Goal: Find specific page/section: Find specific page/section

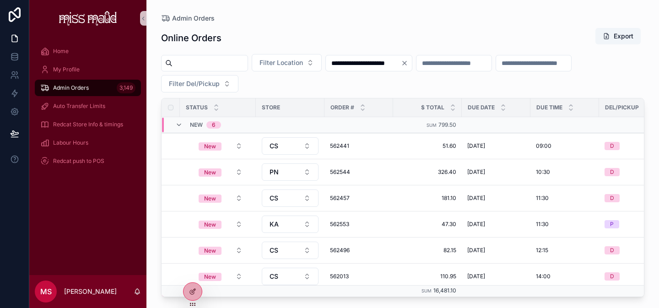
click at [352, 65] on input "**********" at bounding box center [363, 63] width 75 height 13
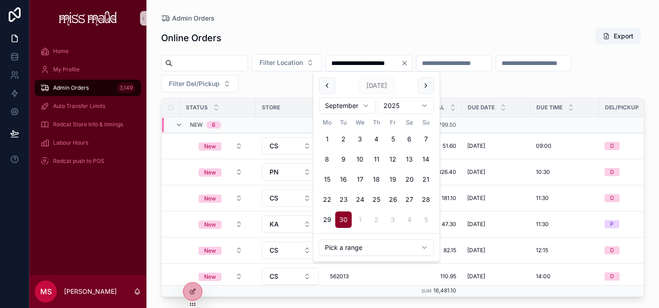
click at [408, 63] on icon "Clear" at bounding box center [404, 62] width 7 height 7
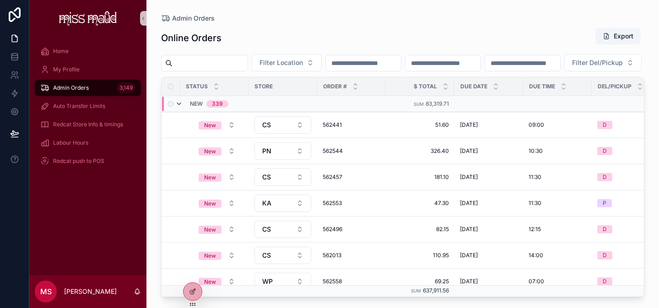
click at [179, 107] on icon "scrollable content" at bounding box center [178, 103] width 7 height 7
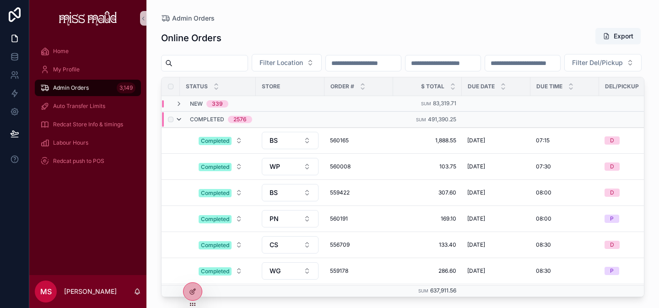
click at [181, 123] on icon "scrollable content" at bounding box center [178, 119] width 7 height 7
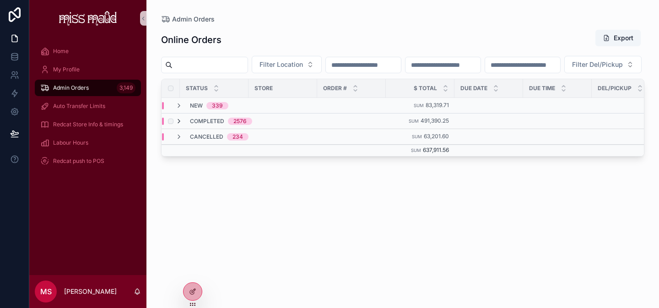
click at [181, 125] on icon "scrollable content" at bounding box center [178, 121] width 7 height 7
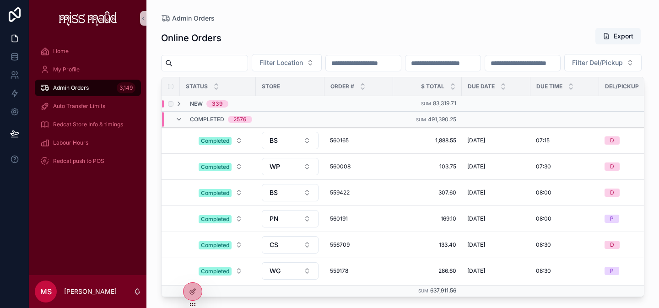
click at [193, 107] on span "New" at bounding box center [196, 103] width 13 height 7
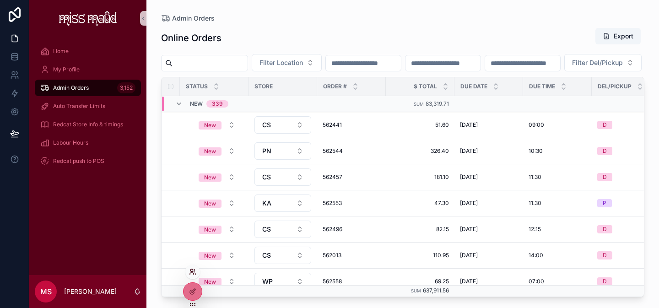
click at [192, 271] on icon at bounding box center [192, 271] width 7 height 7
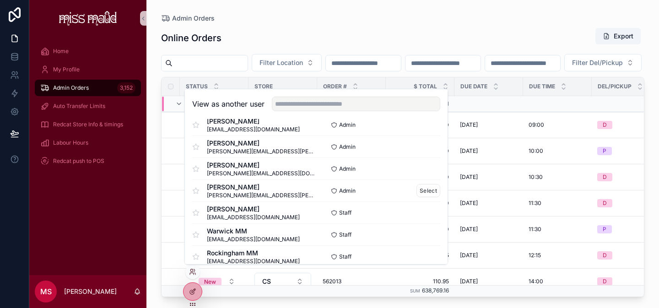
scroll to position [123, 0]
click at [429, 208] on button "Select" at bounding box center [428, 211] width 24 height 13
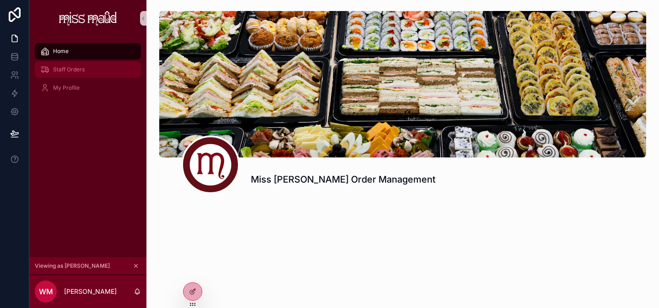
click at [94, 70] on div "Staff Orders" at bounding box center [87, 69] width 95 height 15
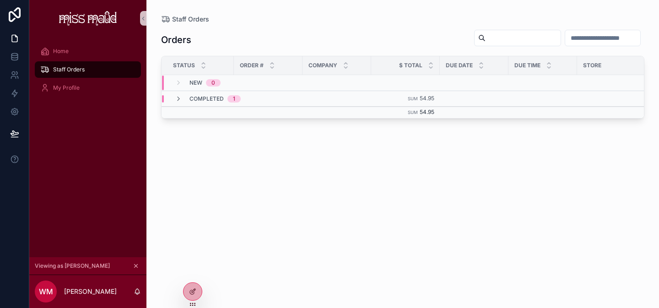
click at [485, 43] on input "scrollable content" at bounding box center [522, 38] width 75 height 13
click at [97, 73] on div "Staff Orders" at bounding box center [87, 69] width 95 height 15
click at [192, 270] on icon at bounding box center [192, 271] width 7 height 7
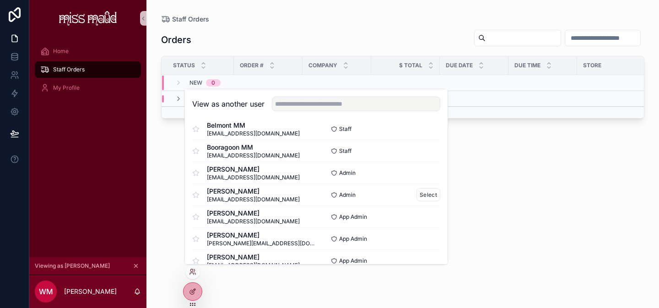
scroll to position [554, 0]
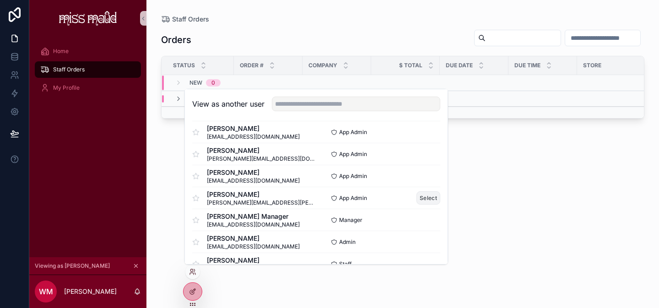
click at [427, 199] on button "Select" at bounding box center [428, 197] width 24 height 13
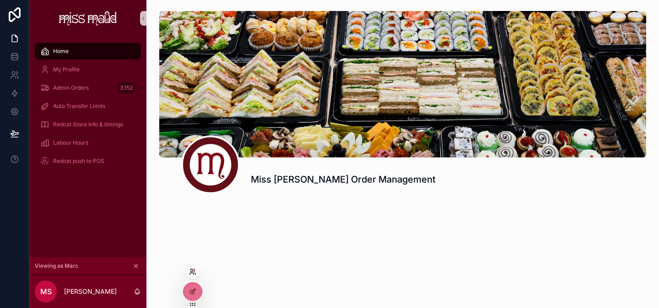
click at [193, 272] on icon at bounding box center [192, 271] width 7 height 7
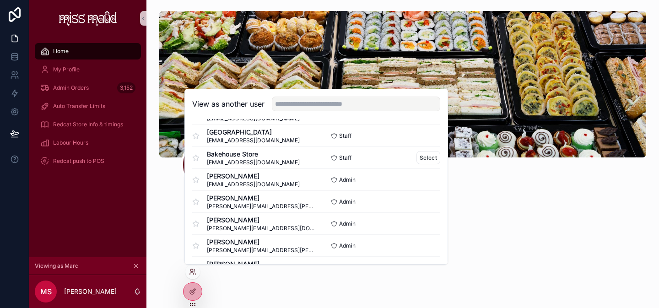
scroll to position [70, 0]
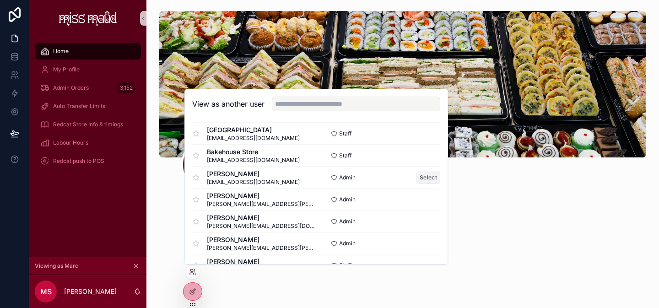
click at [417, 177] on button "Select" at bounding box center [428, 177] width 24 height 13
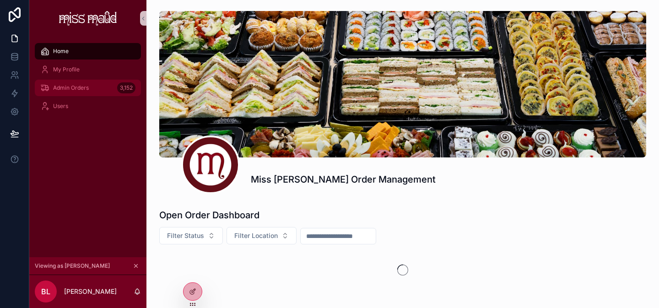
click at [88, 86] on span "Admin Orders" at bounding box center [71, 87] width 36 height 7
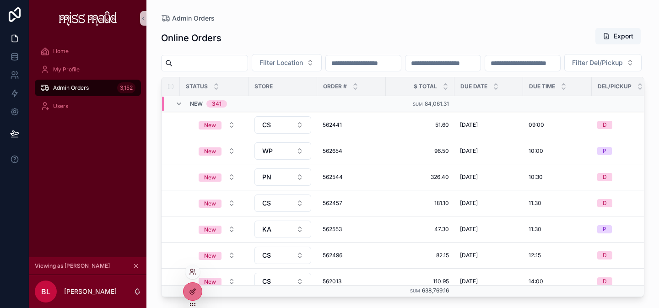
click at [193, 286] on div at bounding box center [192, 291] width 18 height 17
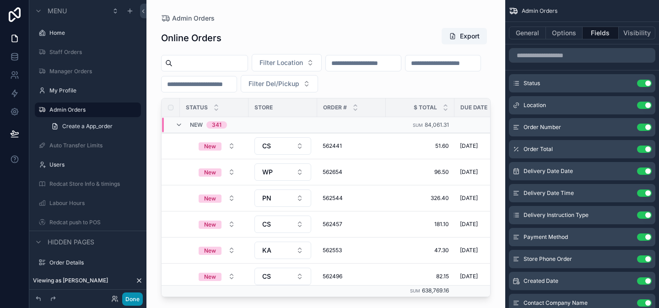
click at [135, 299] on button "Done" at bounding box center [132, 298] width 21 height 13
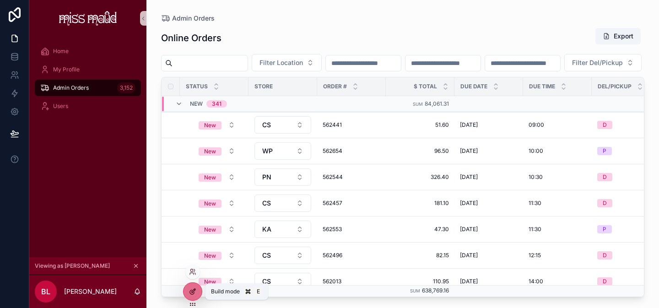
click at [194, 288] on icon at bounding box center [192, 291] width 7 height 7
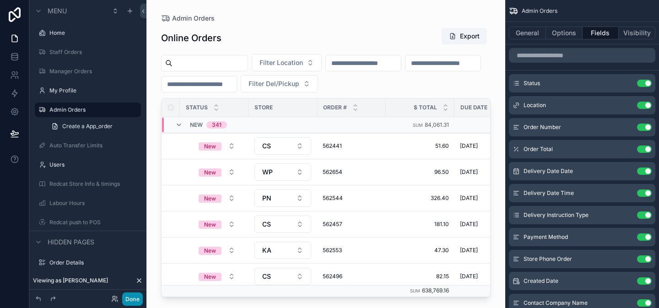
click at [137, 294] on button "Done" at bounding box center [132, 298] width 21 height 13
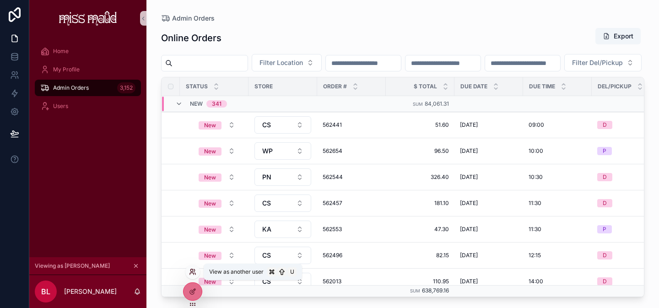
click at [193, 272] on icon at bounding box center [192, 271] width 7 height 7
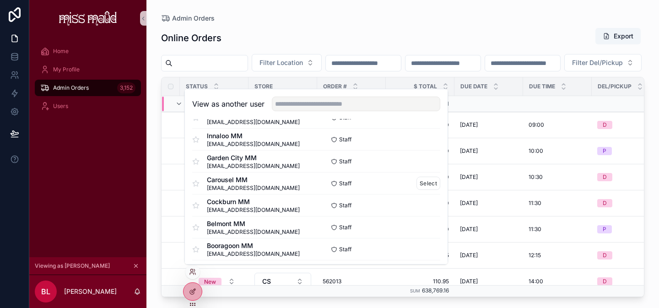
scroll to position [554, 0]
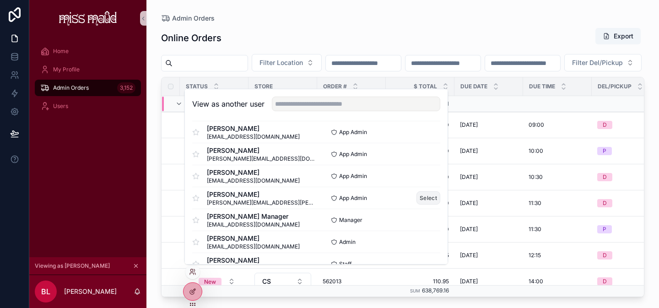
click at [423, 200] on button "Select" at bounding box center [428, 197] width 24 height 13
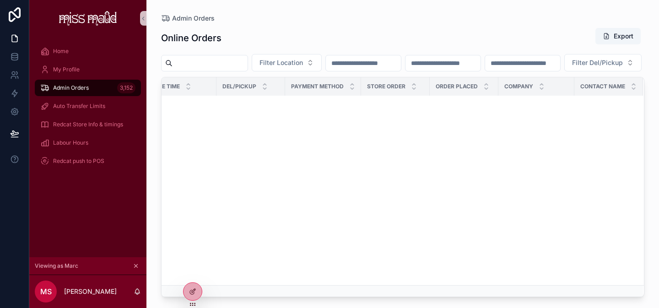
scroll to position [644, 382]
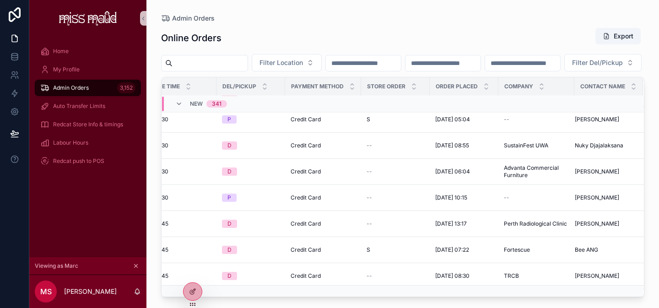
click at [401, 62] on input "scrollable content" at bounding box center [363, 63] width 75 height 13
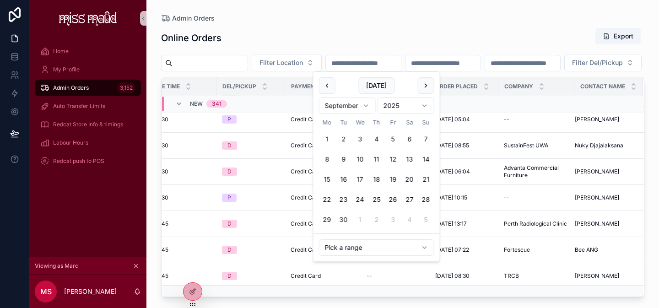
click at [348, 218] on button "30" at bounding box center [343, 219] width 16 height 16
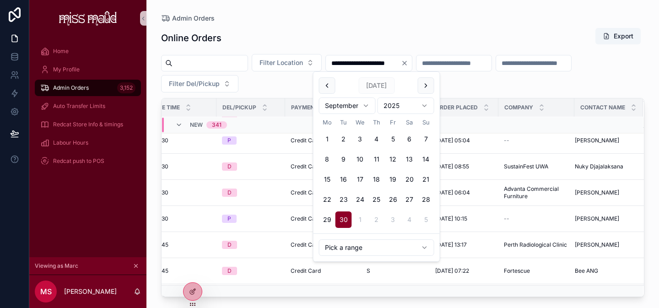
type input "**********"
click at [348, 218] on button "30" at bounding box center [343, 219] width 16 height 16
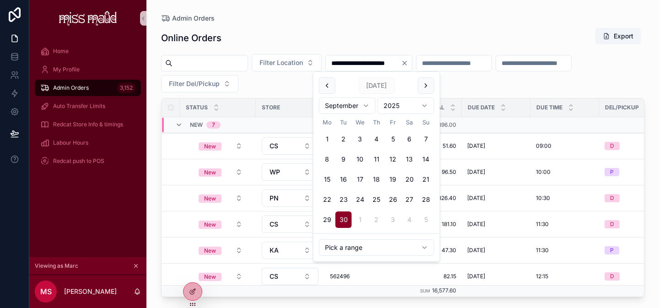
click at [511, 88] on div "**********" at bounding box center [402, 73] width 483 height 38
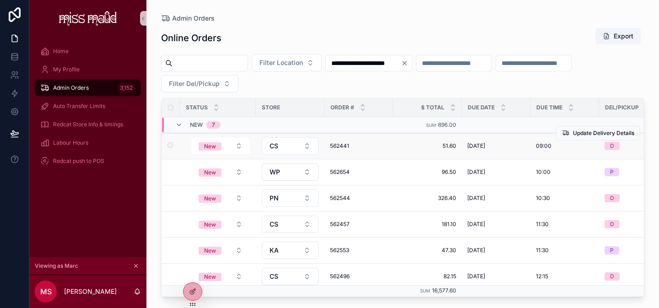
click at [345, 148] on span "562441" at bounding box center [359, 145] width 58 height 7
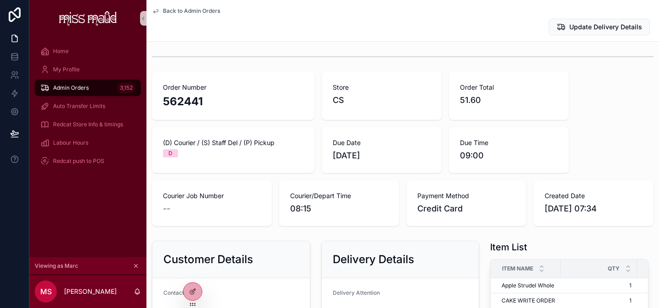
click at [187, 5] on div "Back to Admin Orders Update Delivery Details" at bounding box center [402, 20] width 501 height 41
click at [188, 9] on span "Back to Admin Orders" at bounding box center [191, 10] width 57 height 7
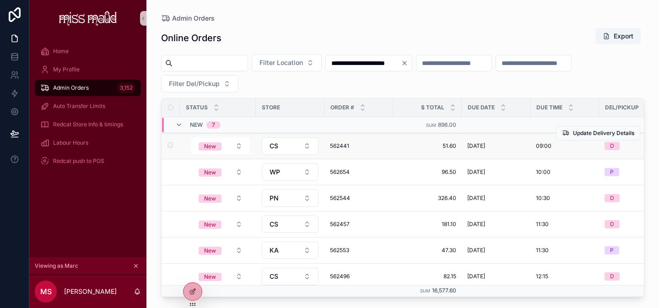
click at [349, 146] on span "562441" at bounding box center [359, 145] width 58 height 7
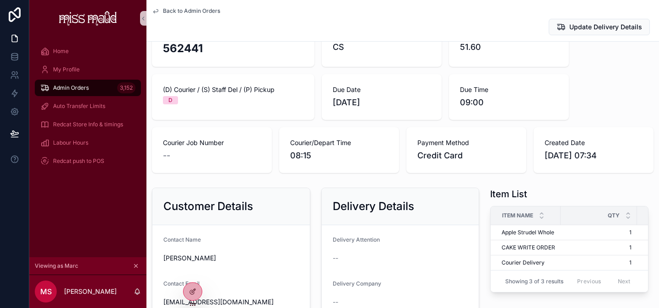
scroll to position [52, 0]
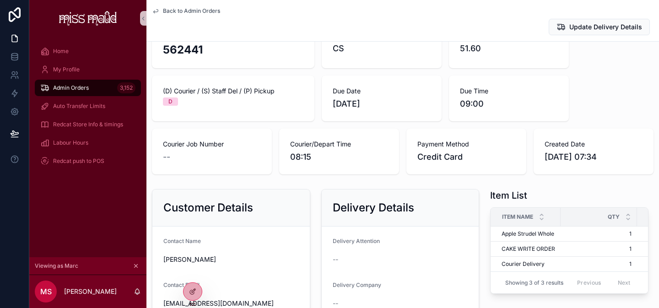
click at [79, 89] on span "Admin Orders" at bounding box center [71, 87] width 36 height 7
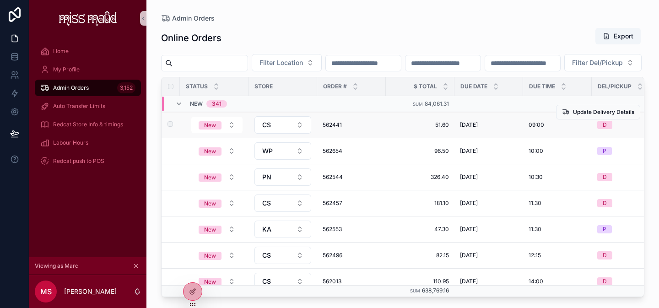
click at [338, 129] on span "562441" at bounding box center [351, 124] width 58 height 7
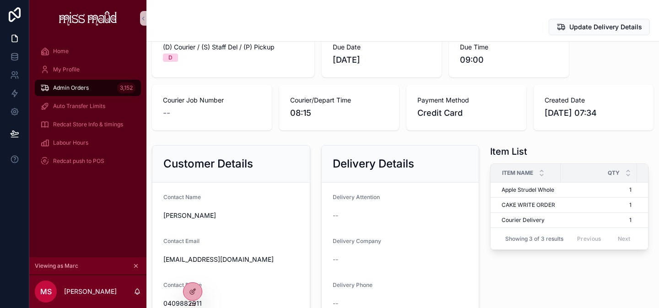
scroll to position [75, 0]
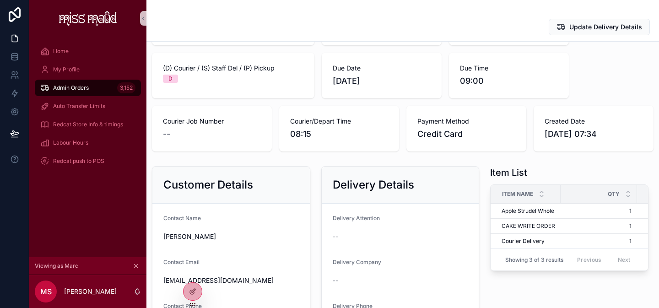
click at [75, 88] on span "Admin Orders" at bounding box center [71, 87] width 36 height 7
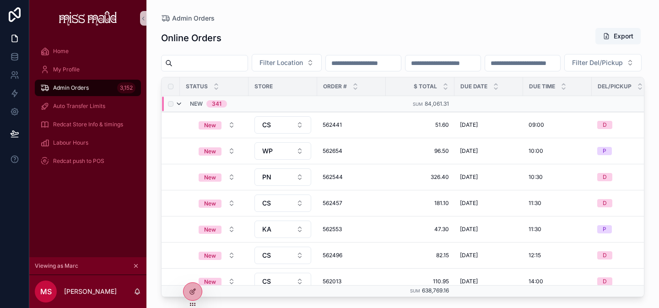
click at [182, 107] on icon "scrollable content" at bounding box center [178, 103] width 7 height 7
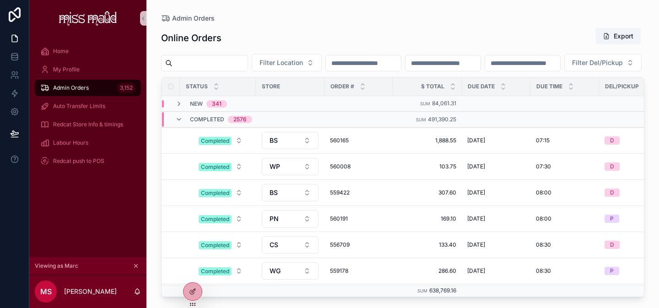
click at [480, 66] on input "scrollable content" at bounding box center [442, 63] width 75 height 13
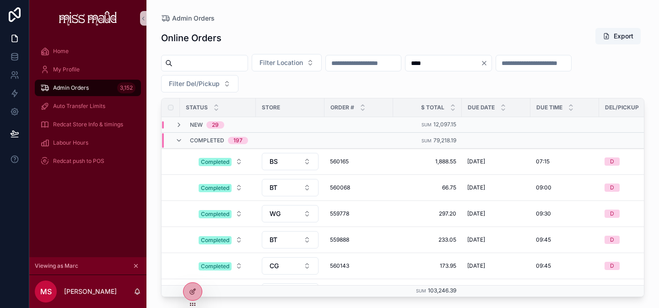
type input "****"
click at [183, 139] on div "Completed 197" at bounding box center [211, 140] width 73 height 15
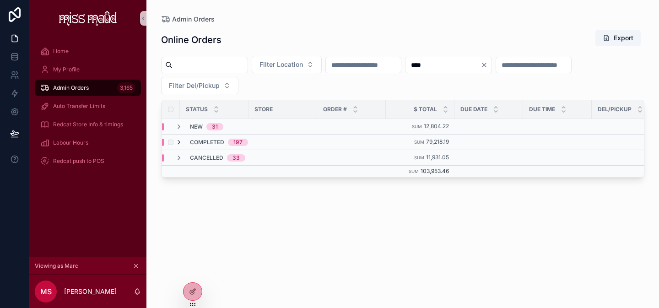
click at [178, 144] on icon "scrollable content" at bounding box center [178, 142] width 7 height 7
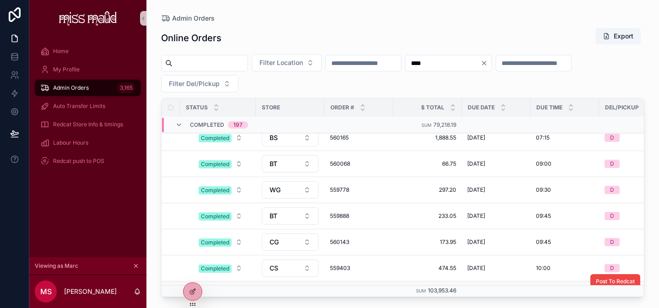
scroll to position [86, 0]
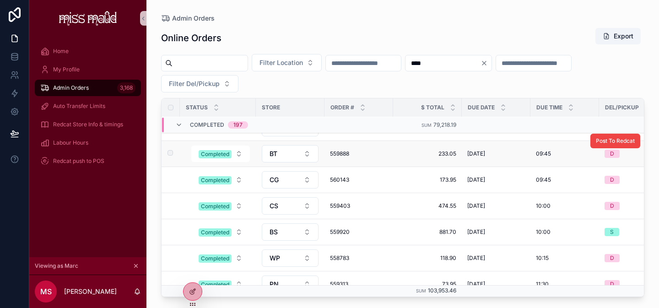
click at [340, 156] on span "559888" at bounding box center [359, 153] width 58 height 7
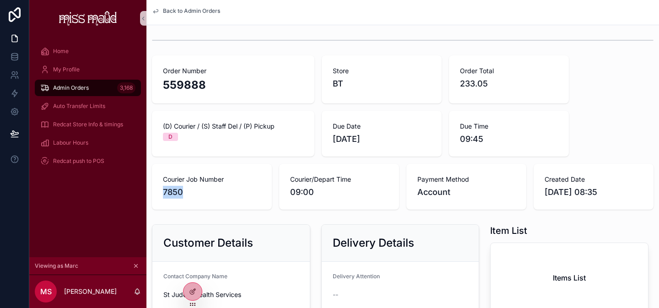
drag, startPoint x: 202, startPoint y: 194, endPoint x: 161, endPoint y: 192, distance: 41.7
click at [161, 192] on div "Courier Job Number 7850" at bounding box center [212, 187] width 120 height 46
click at [188, 195] on span "7850" at bounding box center [212, 192] width 98 height 13
click at [192, 192] on span "7850" at bounding box center [212, 192] width 98 height 13
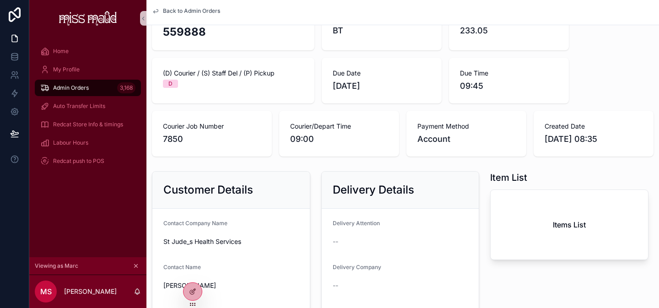
scroll to position [50, 0]
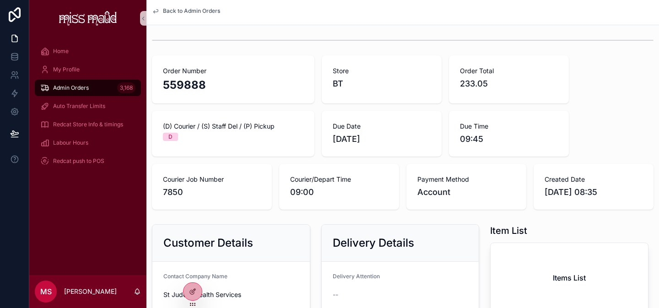
click at [161, 11] on link "Back to Admin Orders" at bounding box center [186, 10] width 68 height 7
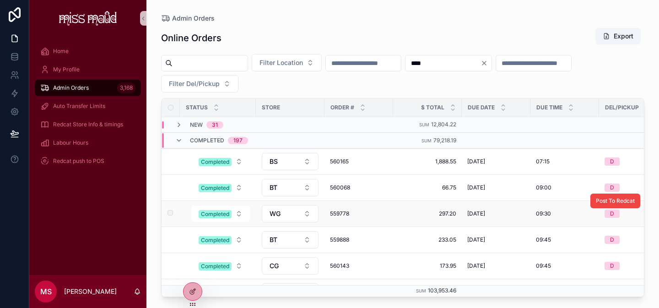
click at [345, 214] on span "559778" at bounding box center [359, 213] width 58 height 7
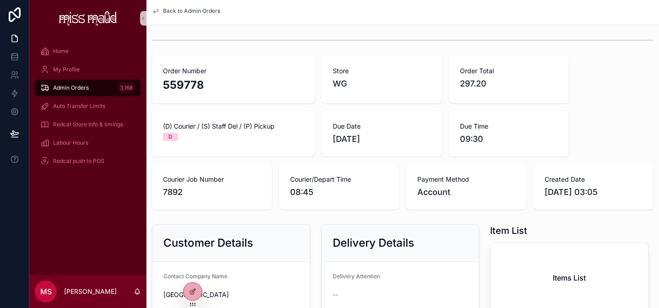
click at [88, 85] on span "Admin Orders" at bounding box center [71, 87] width 36 height 7
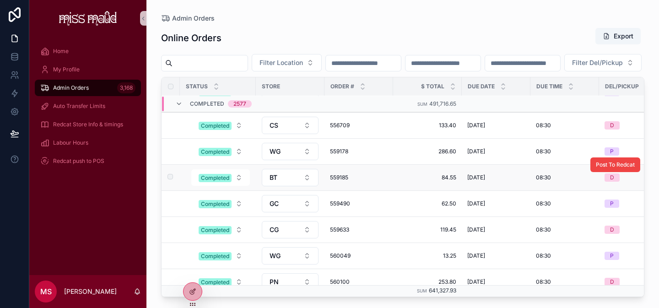
scroll to position [134, 0]
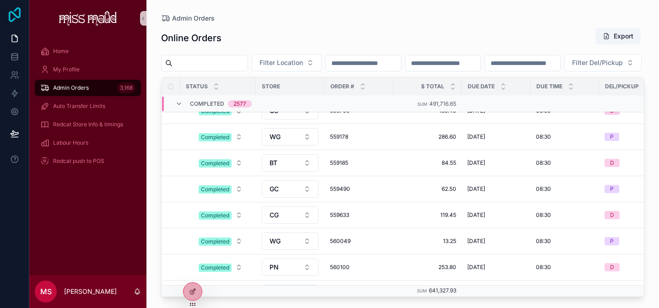
click at [20, 14] on icon at bounding box center [15, 14] width 12 height 15
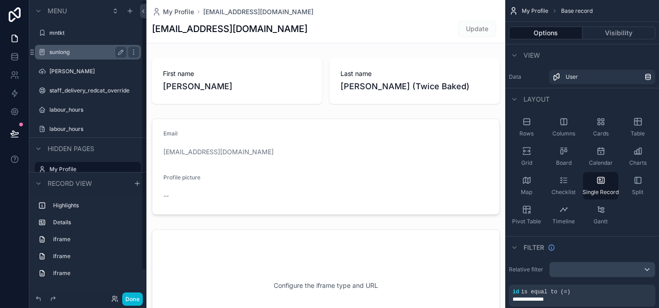
click at [61, 51] on label "sunlong" at bounding box center [85, 51] width 73 height 7
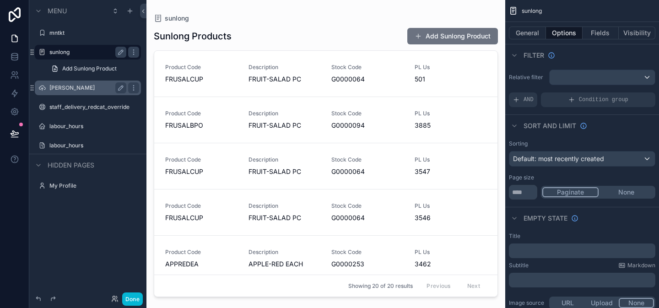
click at [67, 89] on label "[PERSON_NAME]" at bounding box center [85, 87] width 73 height 7
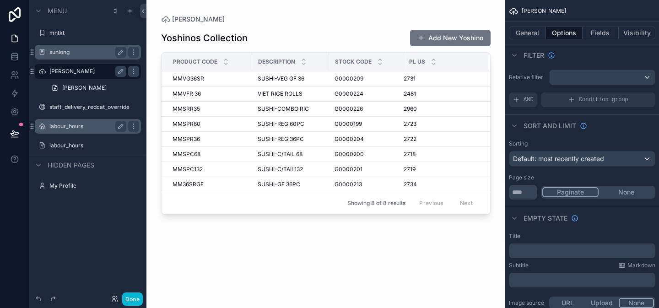
click at [73, 127] on label "labour_hours" at bounding box center [85, 126] width 73 height 7
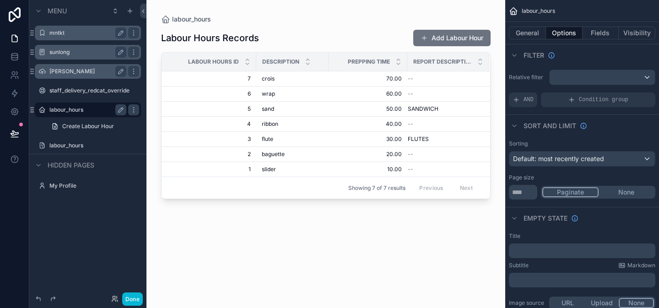
click at [67, 35] on label "mntkt" at bounding box center [85, 32] width 73 height 7
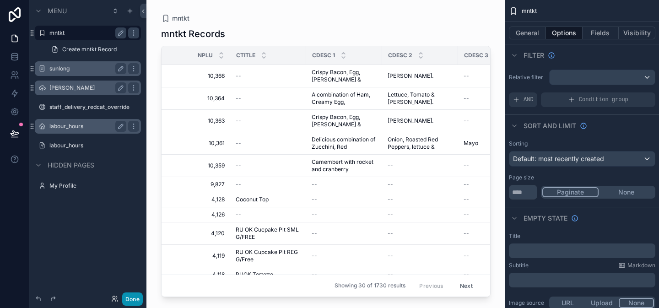
click at [132, 297] on button "Done" at bounding box center [132, 298] width 21 height 13
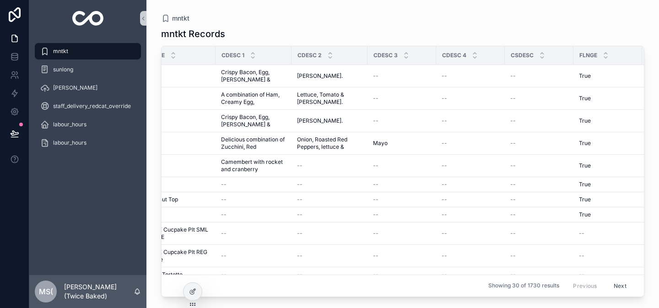
scroll to position [0, 86]
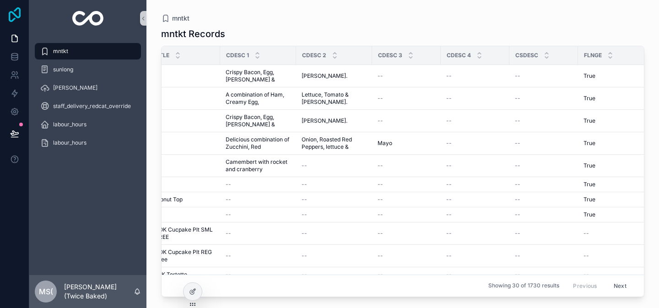
click at [11, 8] on icon at bounding box center [14, 14] width 18 height 15
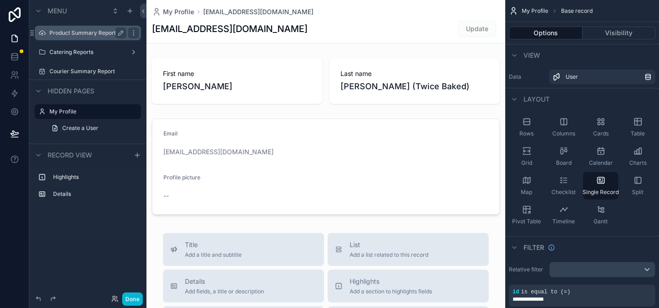
click at [93, 38] on div "Product Summary Report" at bounding box center [87, 32] width 77 height 11
click at [94, 38] on div "Product Summary Report" at bounding box center [87, 32] width 77 height 11
click at [132, 304] on button "Done" at bounding box center [132, 298] width 21 height 13
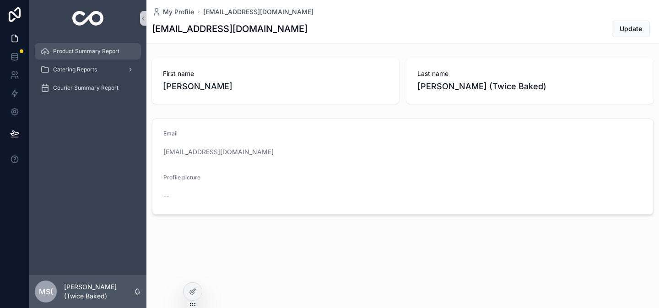
click at [98, 55] on div "Product Summary Report" at bounding box center [87, 51] width 95 height 15
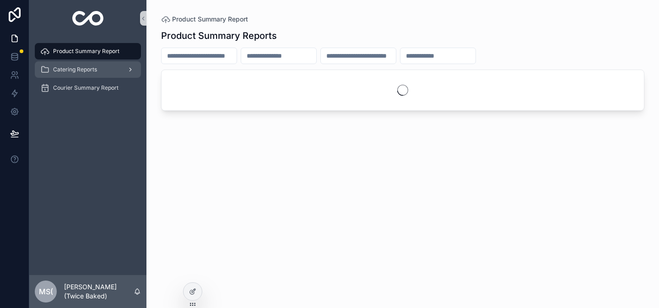
click at [97, 75] on div "Catering Reports" at bounding box center [87, 69] width 95 height 15
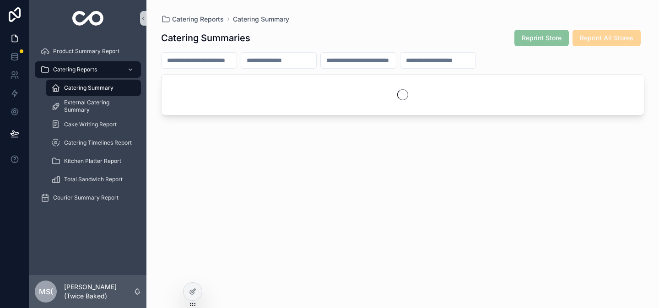
click at [96, 88] on span "Catering Summary" at bounding box center [88, 87] width 49 height 7
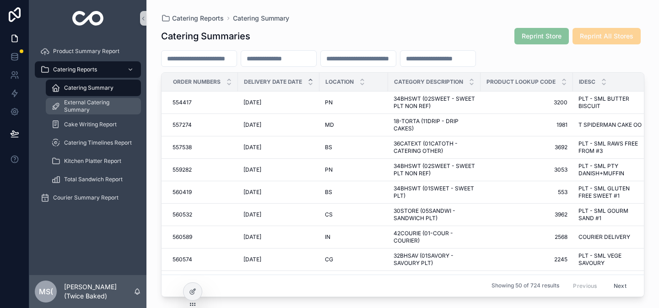
click at [84, 109] on span "External Catering Summary" at bounding box center [98, 106] width 68 height 15
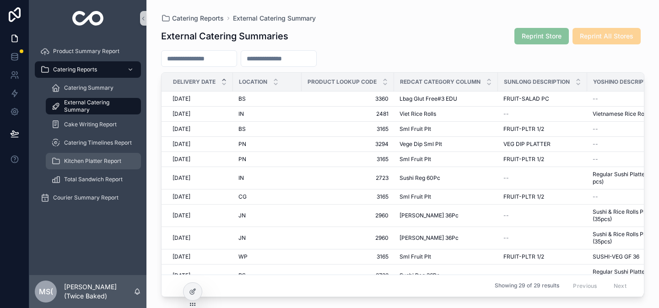
click at [86, 156] on div "Kitchen Platter Report" at bounding box center [93, 161] width 84 height 15
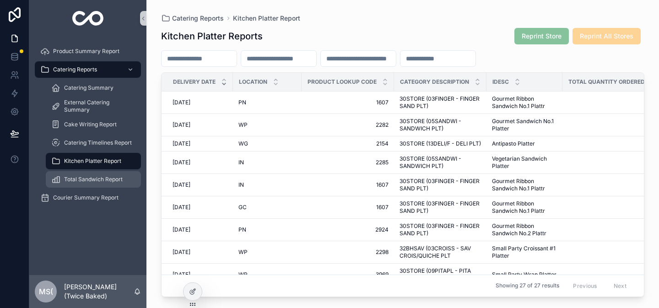
click at [83, 176] on span "Total Sandwich Report" at bounding box center [93, 179] width 59 height 7
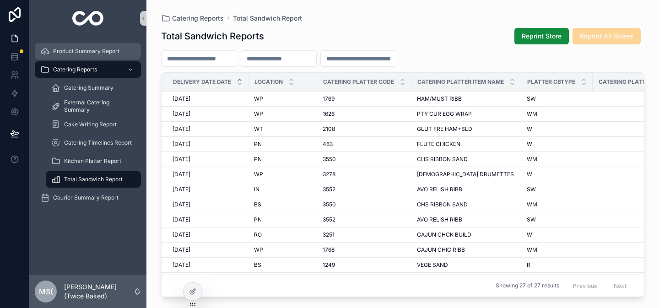
click at [87, 54] on span "Product Summary Report" at bounding box center [86, 51] width 66 height 7
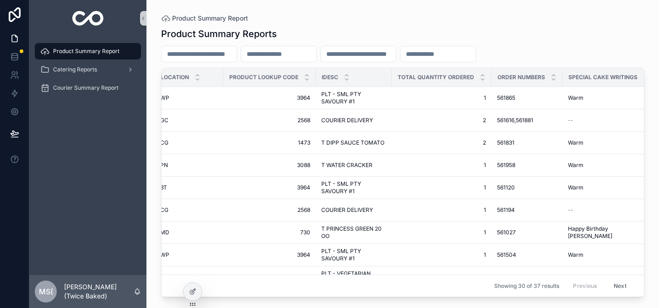
scroll to position [0, 94]
